Goal: Transaction & Acquisition: Purchase product/service

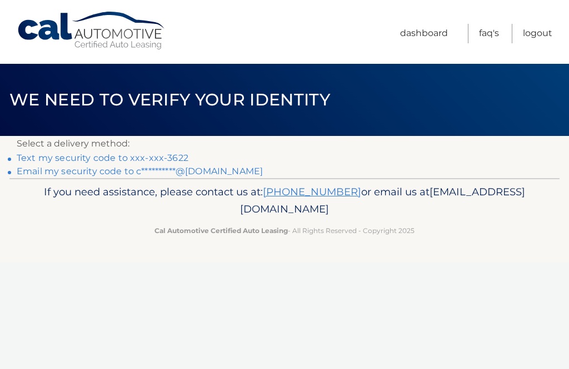
click at [155, 159] on link "Text my security code to xxx-xxx-3622" at bounding box center [103, 158] width 172 height 11
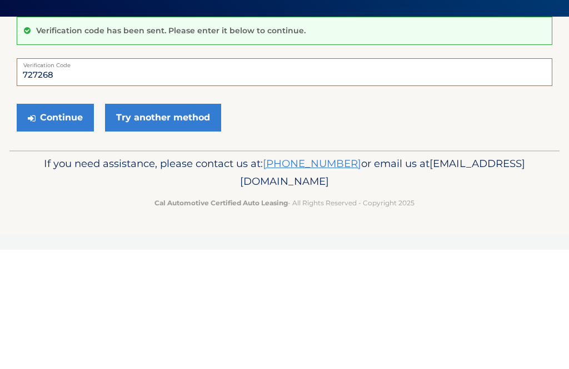
type input "727268"
click at [53, 223] on button "Continue" at bounding box center [55, 237] width 77 height 28
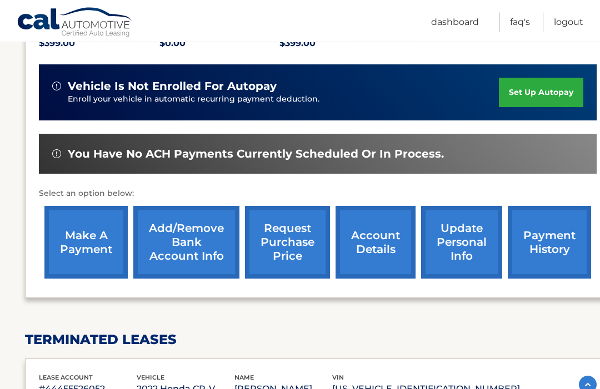
scroll to position [253, 0]
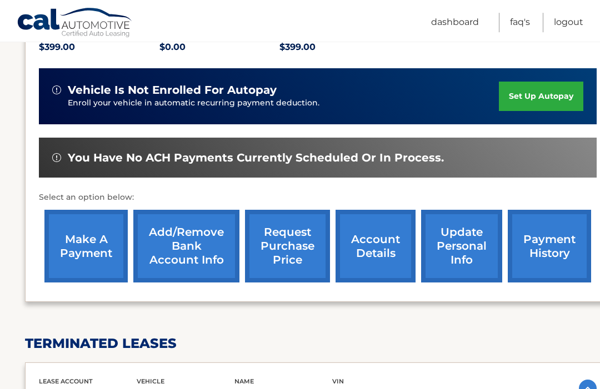
click at [93, 248] on link "make a payment" at bounding box center [85, 246] width 83 height 73
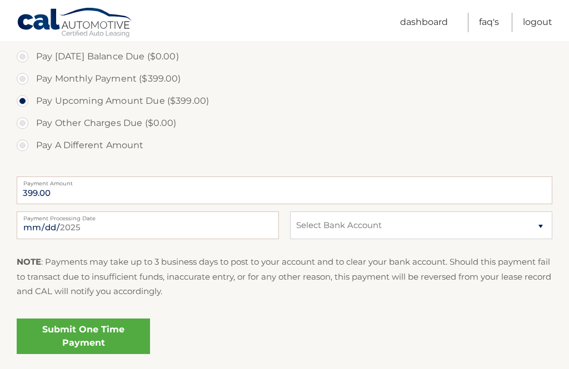
scroll to position [349, 0]
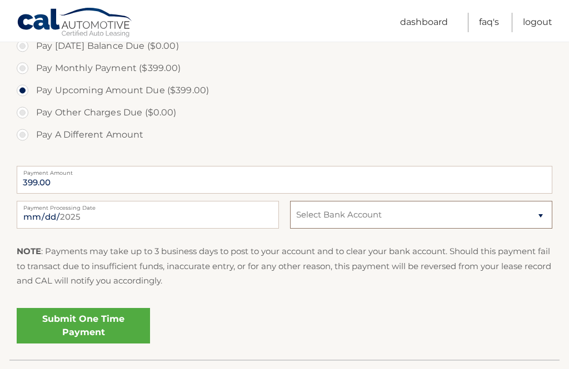
click at [541, 213] on select "Select Bank Account Checking JPMORGAN CHASE BANK, NA *****7377 Checking JPMORGA…" at bounding box center [421, 215] width 262 height 28
select select "ZDJkYzljYzgtMDg3Zi00YzEwLWJhMTgtZDAzZDZlNWQyNGQ3"
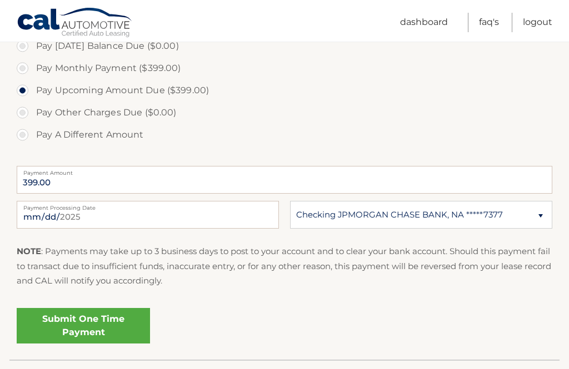
click at [92, 324] on link "Submit One Time Payment" at bounding box center [83, 326] width 133 height 36
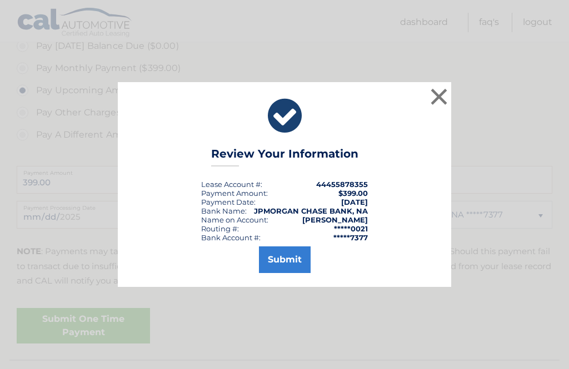
click at [297, 273] on button "Submit" at bounding box center [285, 260] width 52 height 27
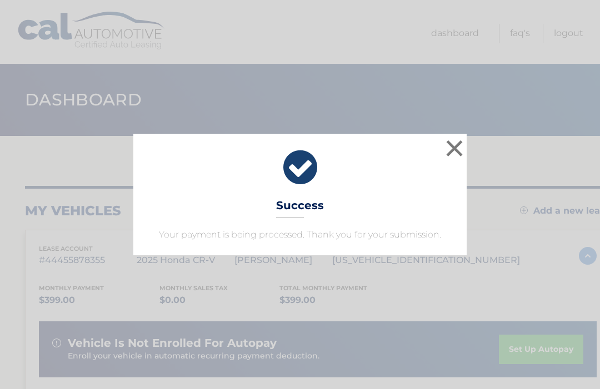
scroll to position [3, 0]
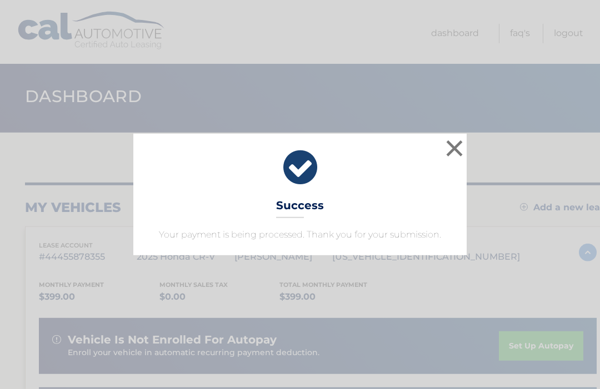
click at [452, 149] on button "×" at bounding box center [454, 148] width 22 height 22
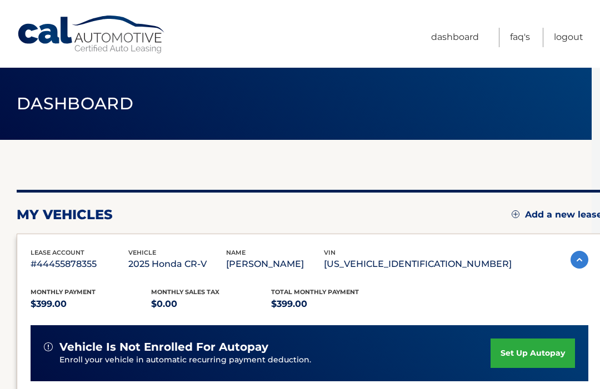
scroll to position [0, 8]
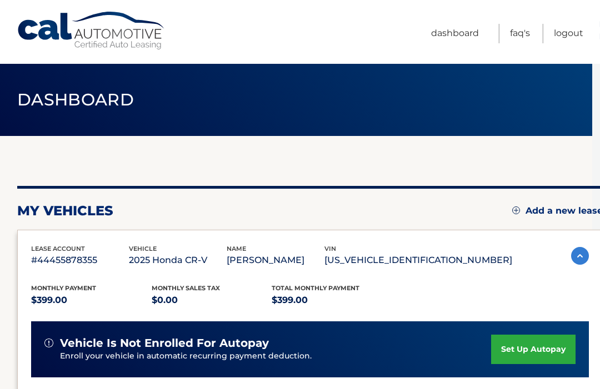
click at [576, 33] on link "Logout" at bounding box center [568, 33] width 29 height 19
